Goal: Transaction & Acquisition: Purchase product/service

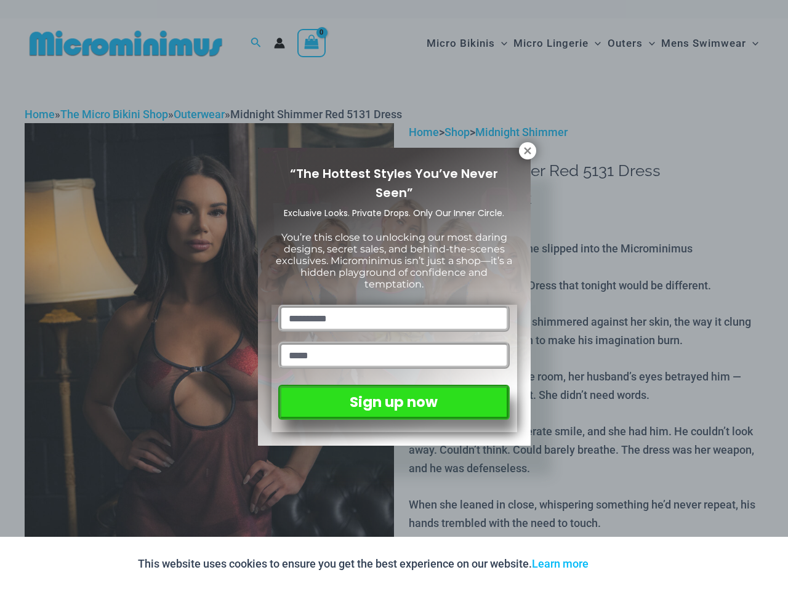
click at [394, 305] on input "text" at bounding box center [393, 318] width 231 height 27
click at [627, 564] on button "Accept" at bounding box center [624, 564] width 52 height 30
click at [394, 305] on input "text" at bounding box center [393, 318] width 231 height 27
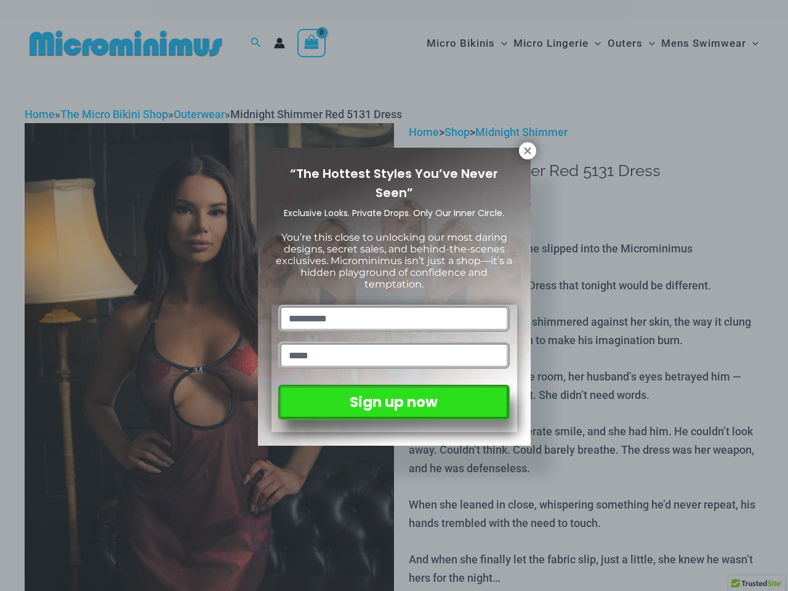
click at [528, 151] on icon at bounding box center [527, 150] width 7 height 7
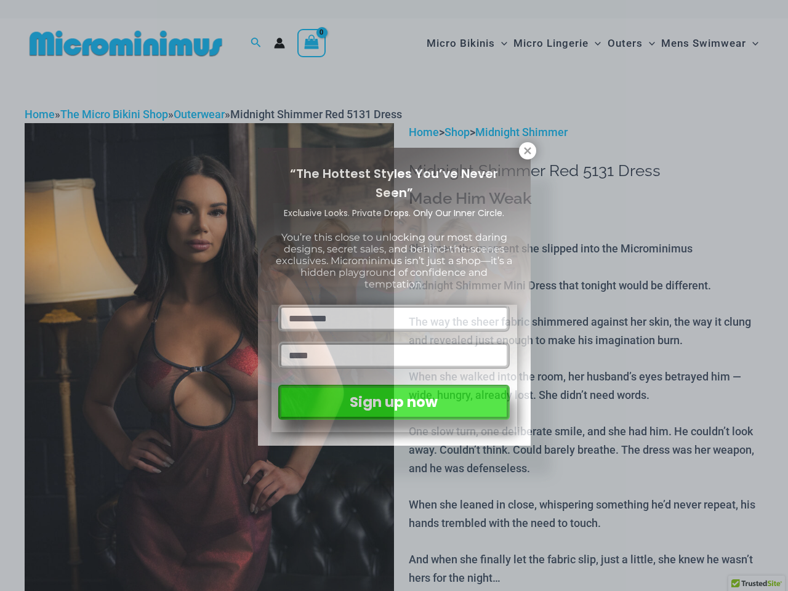
click at [528, 151] on icon at bounding box center [527, 150] width 7 height 7
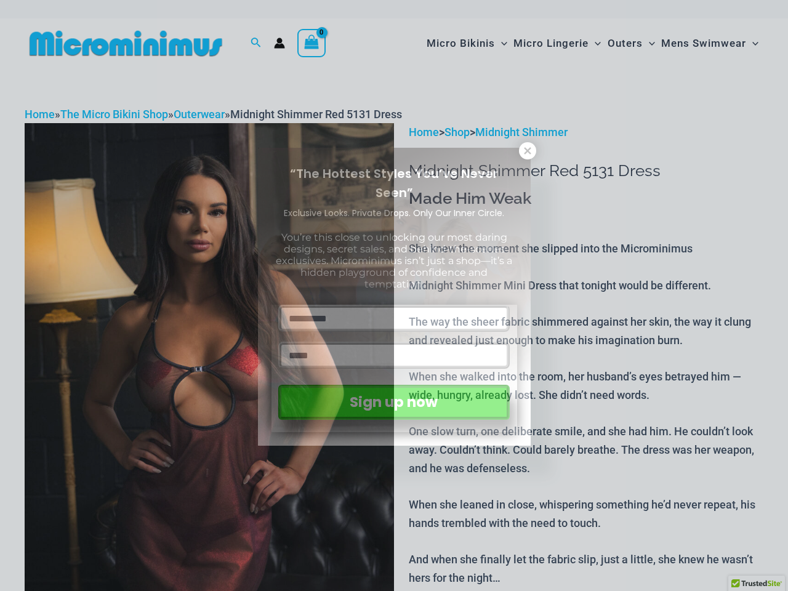
click at [527, 150] on icon at bounding box center [527, 150] width 7 height 7
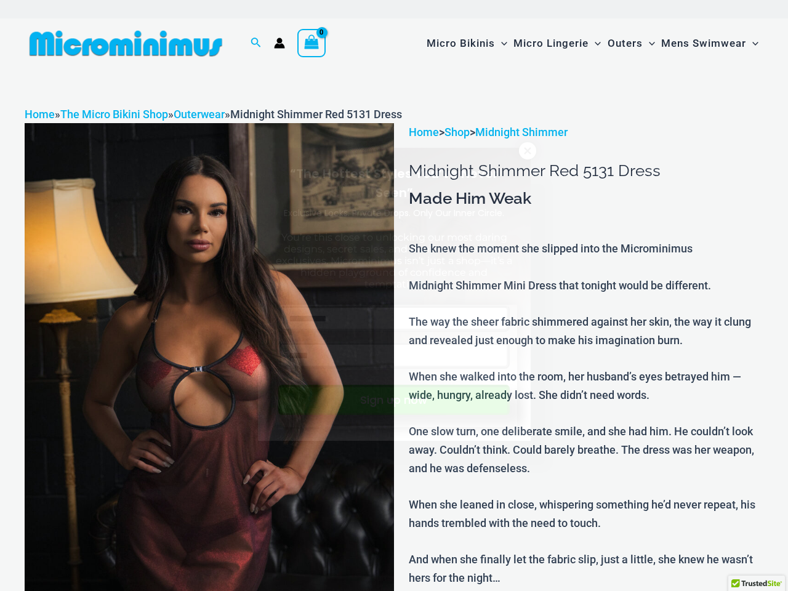
click at [393, 399] on button "Sign up now" at bounding box center [393, 400] width 231 height 30
